Goal: Find specific page/section: Find specific page/section

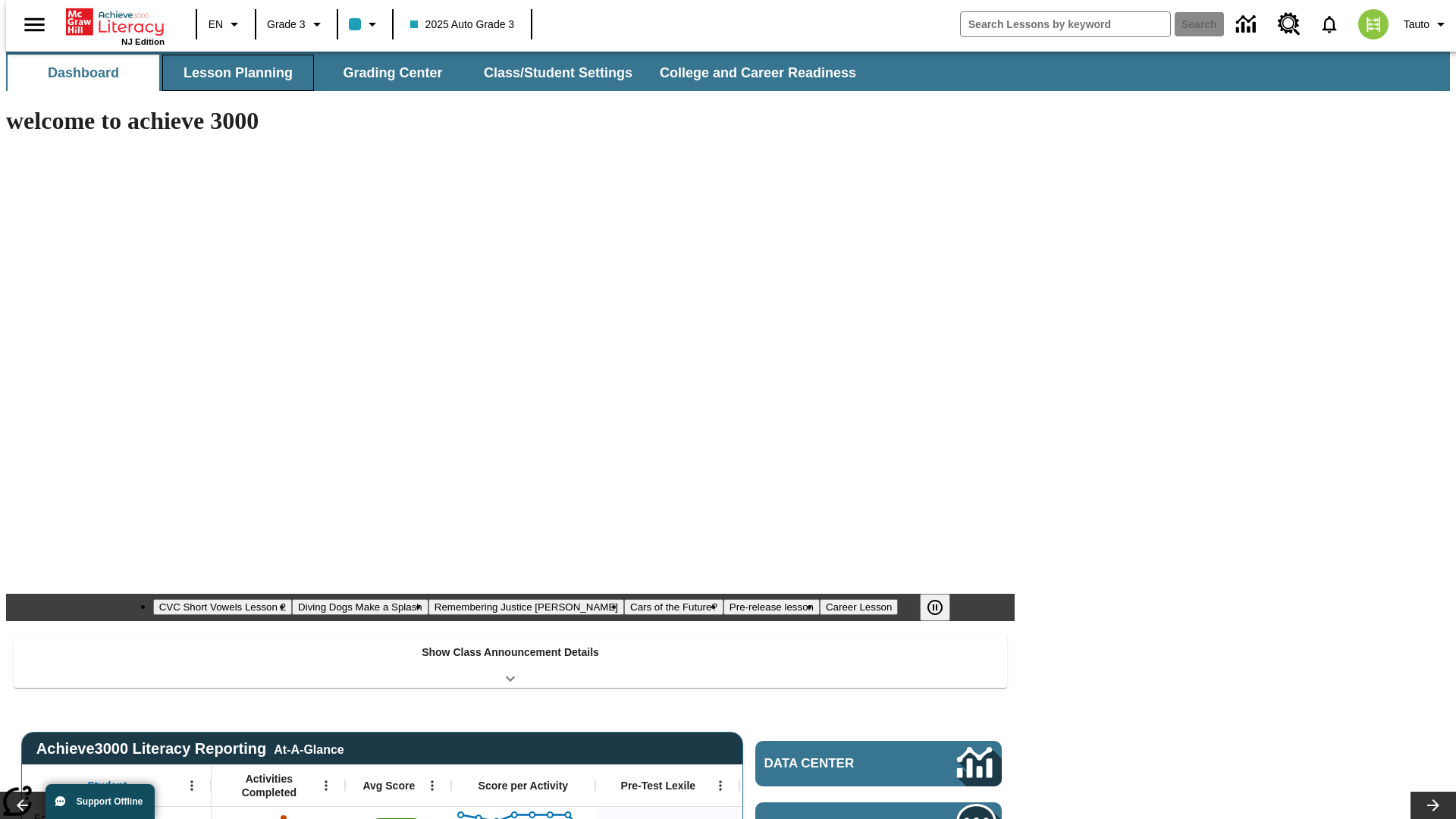
click at [232, 72] on button "Lesson Planning" at bounding box center [239, 72] width 152 height 36
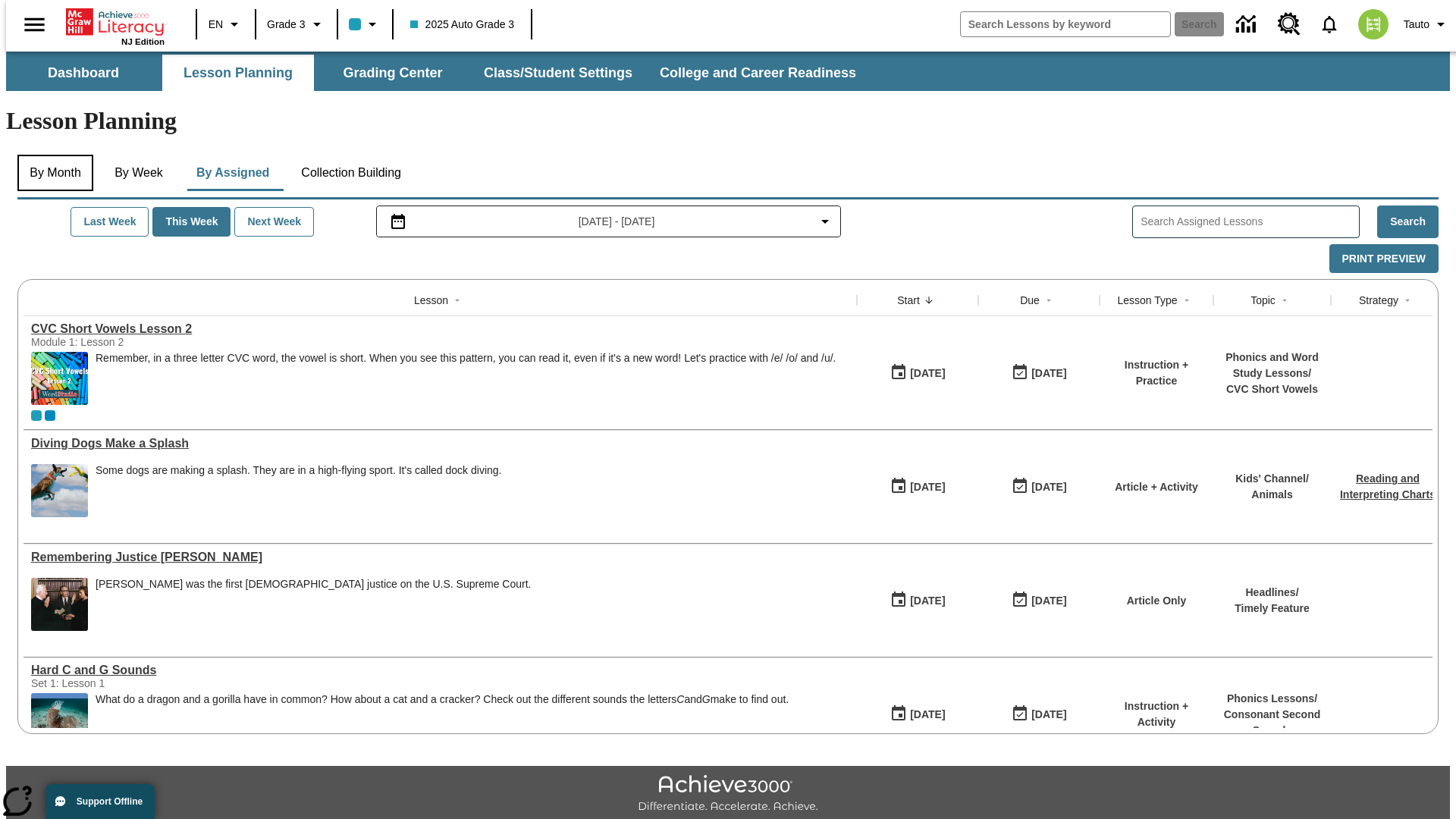
click at [51, 155] on button "By Month" at bounding box center [56, 173] width 76 height 36
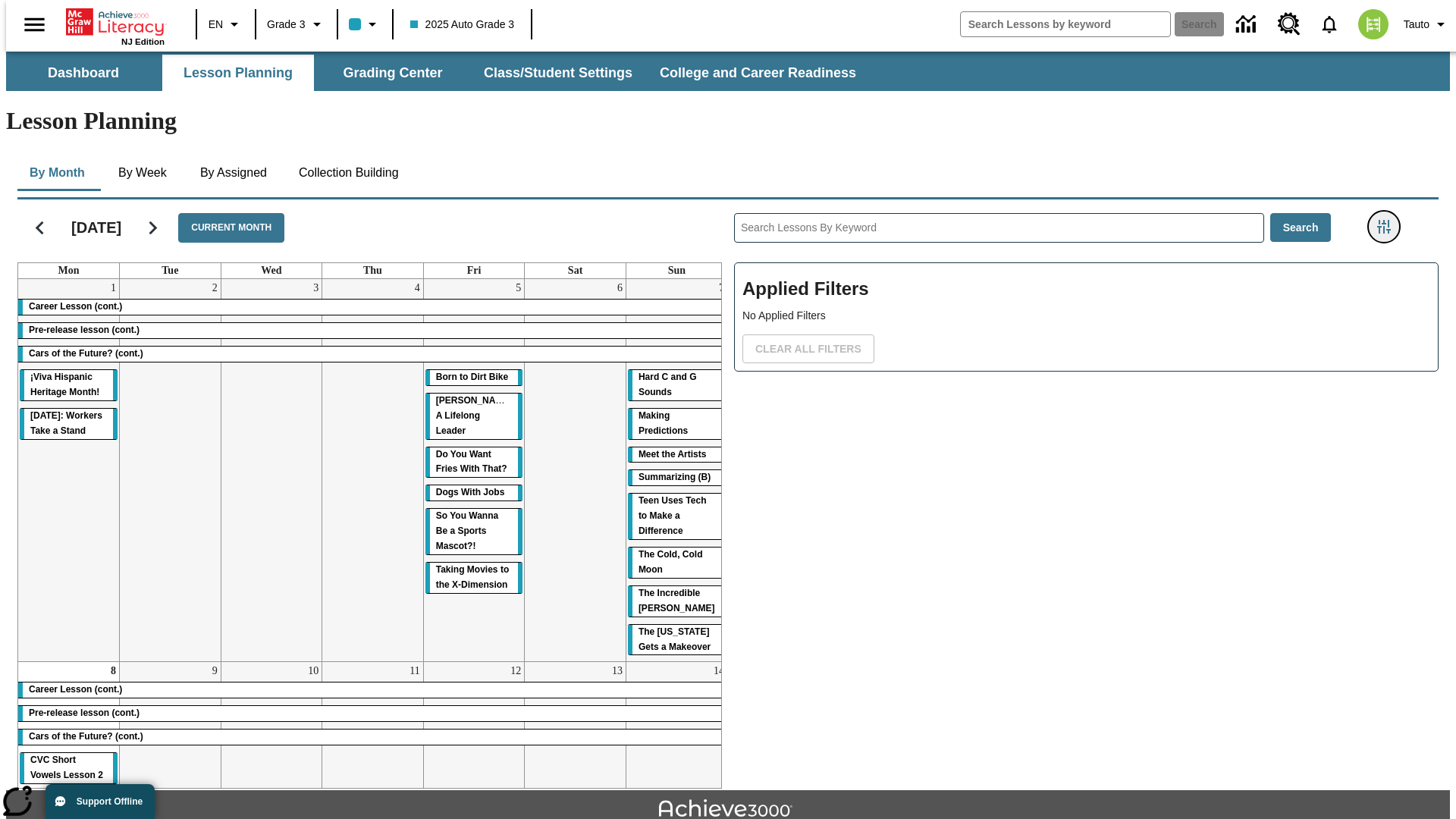
click at [1389, 220] on icon "Filters Side menu" at bounding box center [1384, 227] width 13 height 13
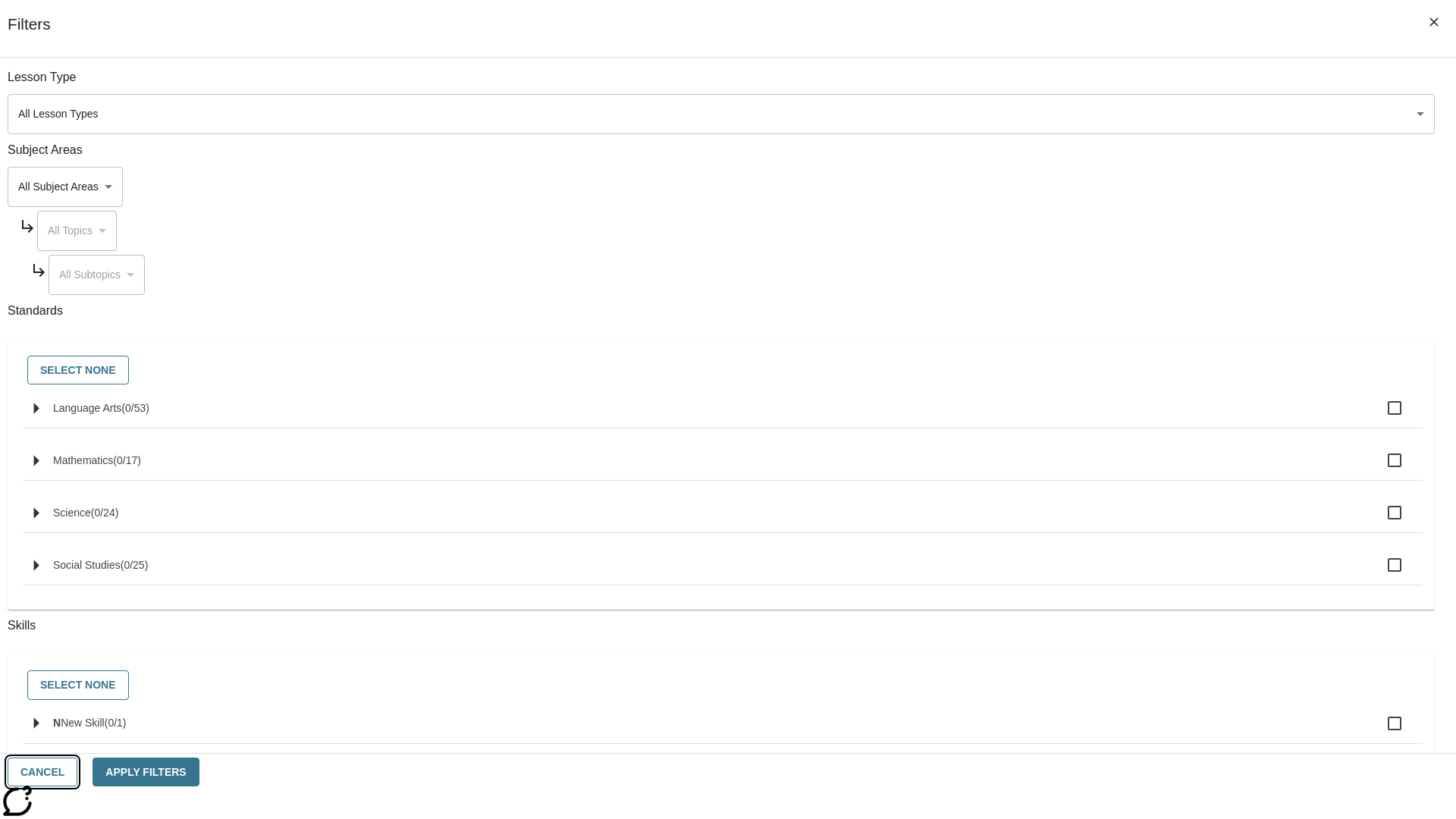
click at [78, 772] on button "Cancel" at bounding box center [42, 772] width 70 height 29
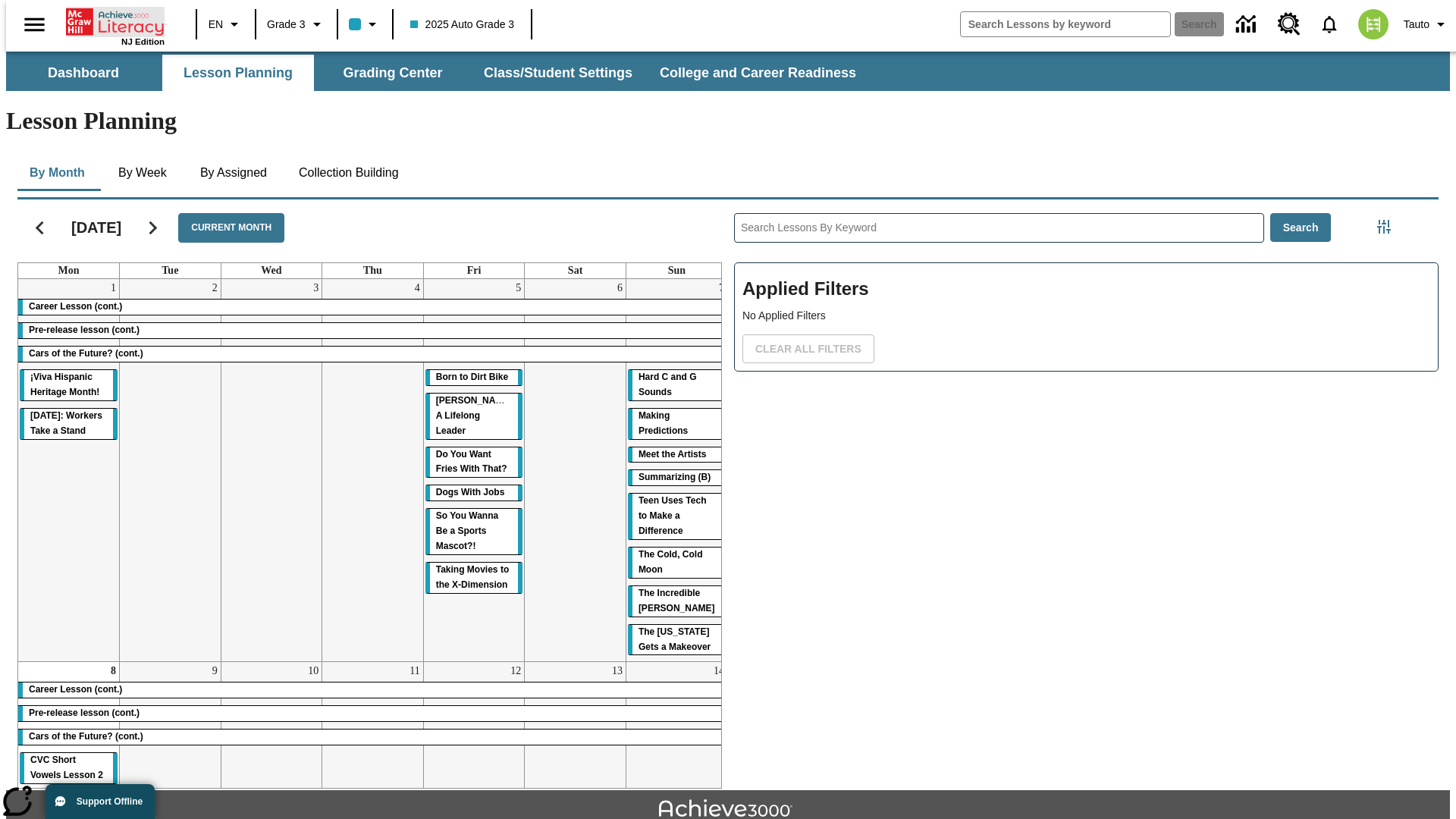
click at [110, 20] on icon "Home" at bounding box center [116, 22] width 101 height 30
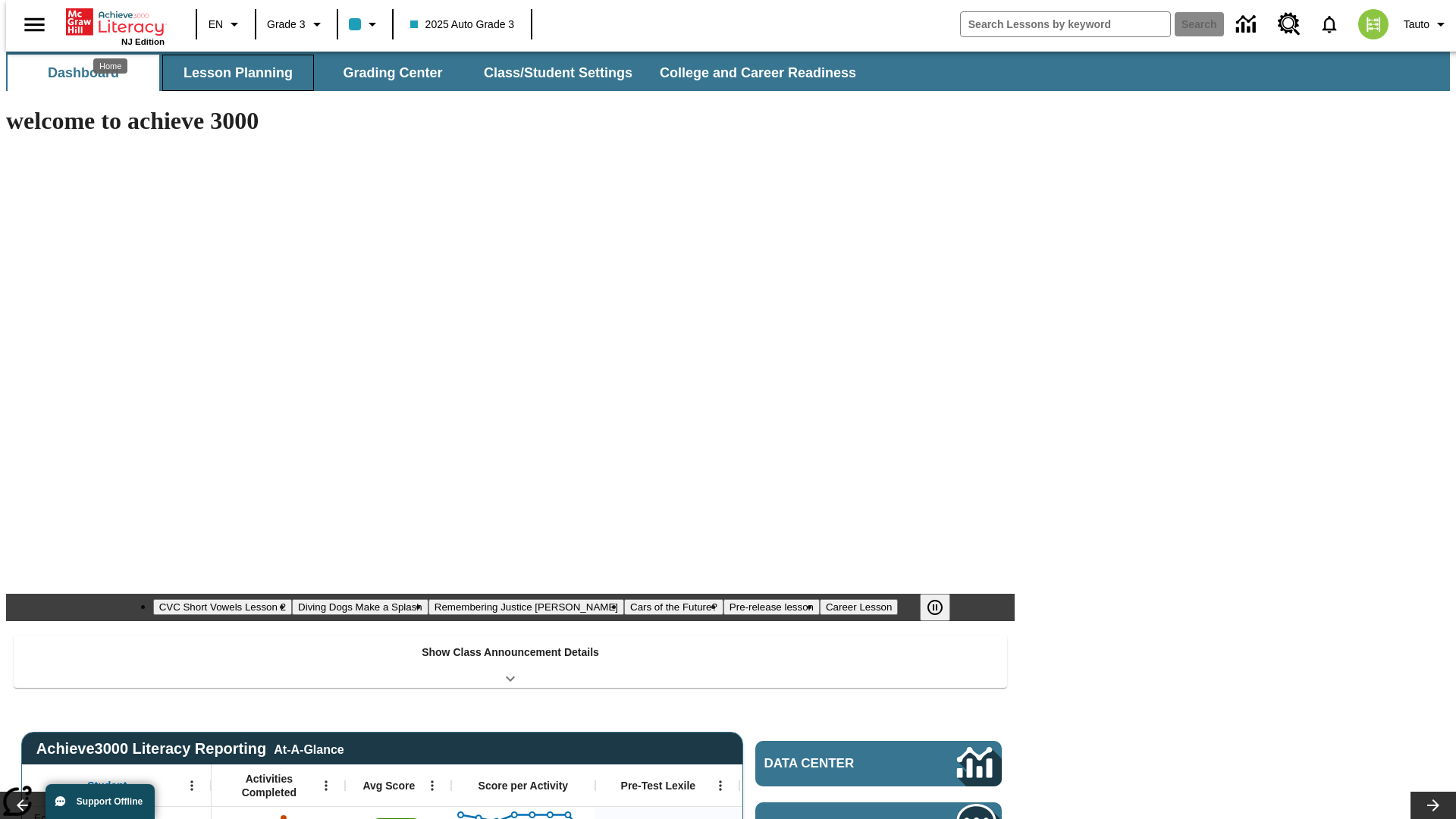
click at [232, 72] on button "Lesson Planning" at bounding box center [239, 72] width 152 height 36
